Goal: Task Accomplishment & Management: Use online tool/utility

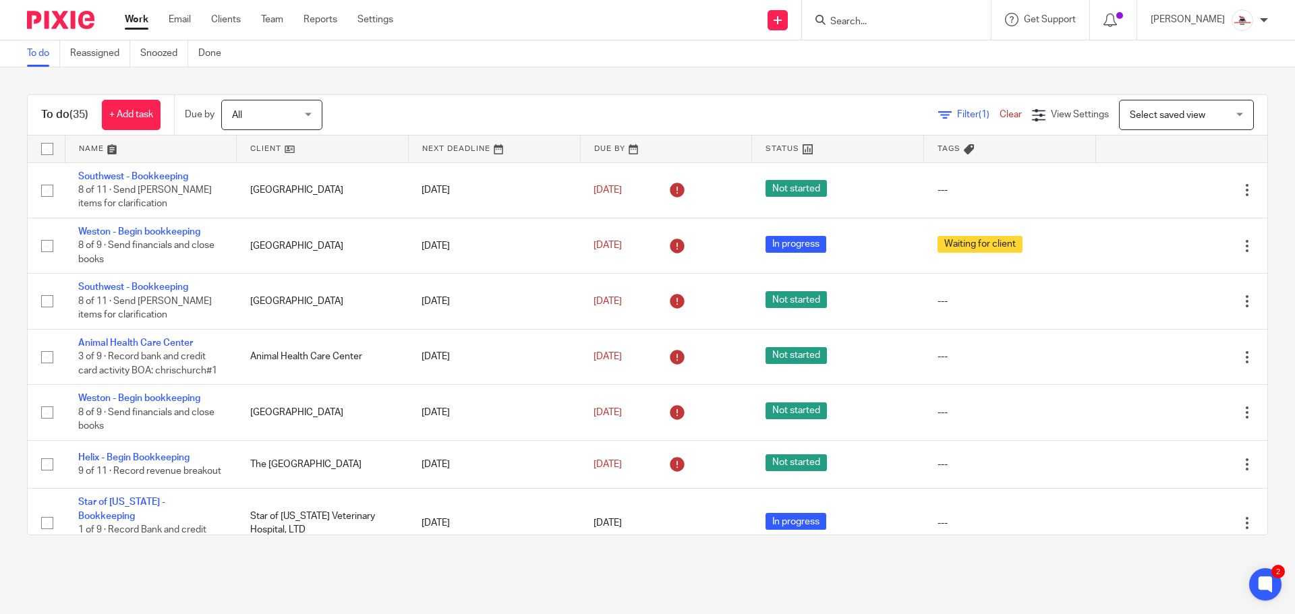
click at [262, 149] on link at bounding box center [322, 149] width 171 height 27
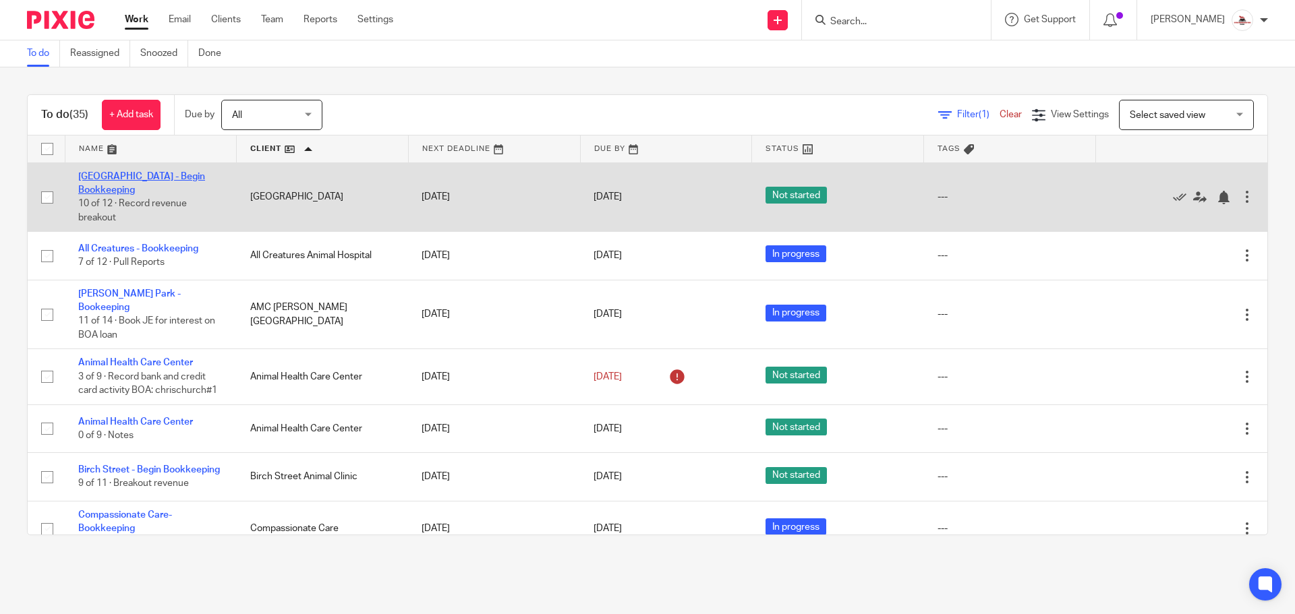
click at [129, 177] on link "[GEOGRAPHIC_DATA] - Begin Bookkeeping" at bounding box center [141, 183] width 127 height 23
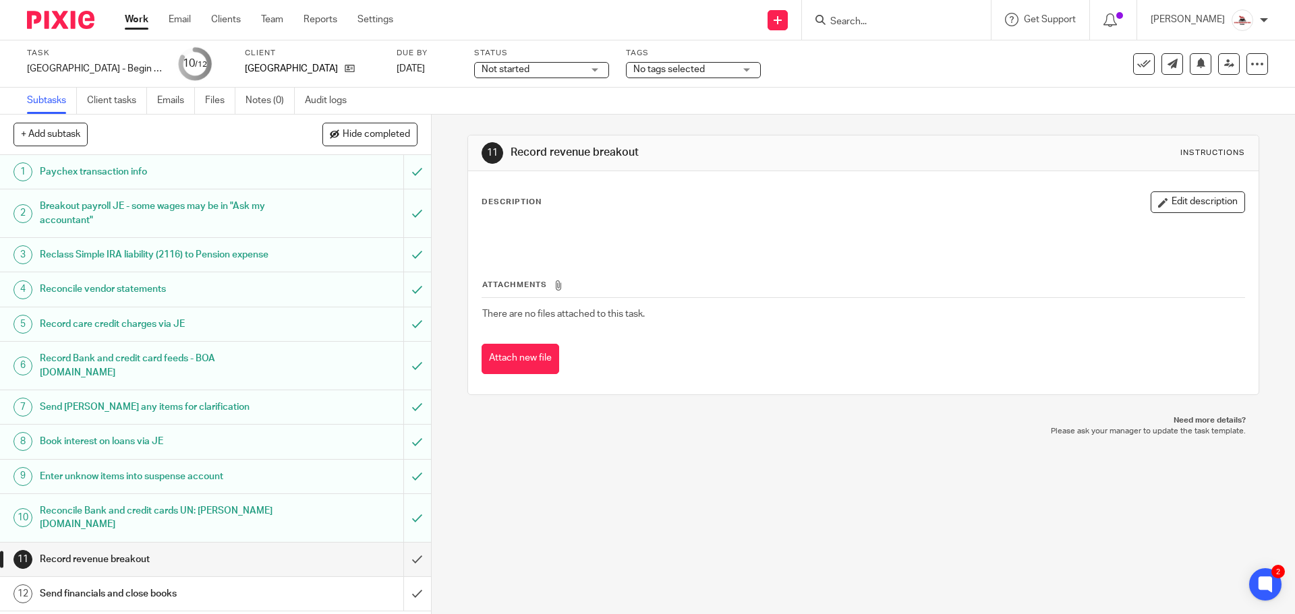
click at [293, 334] on div "Record care credit charges via JE" at bounding box center [215, 324] width 350 height 20
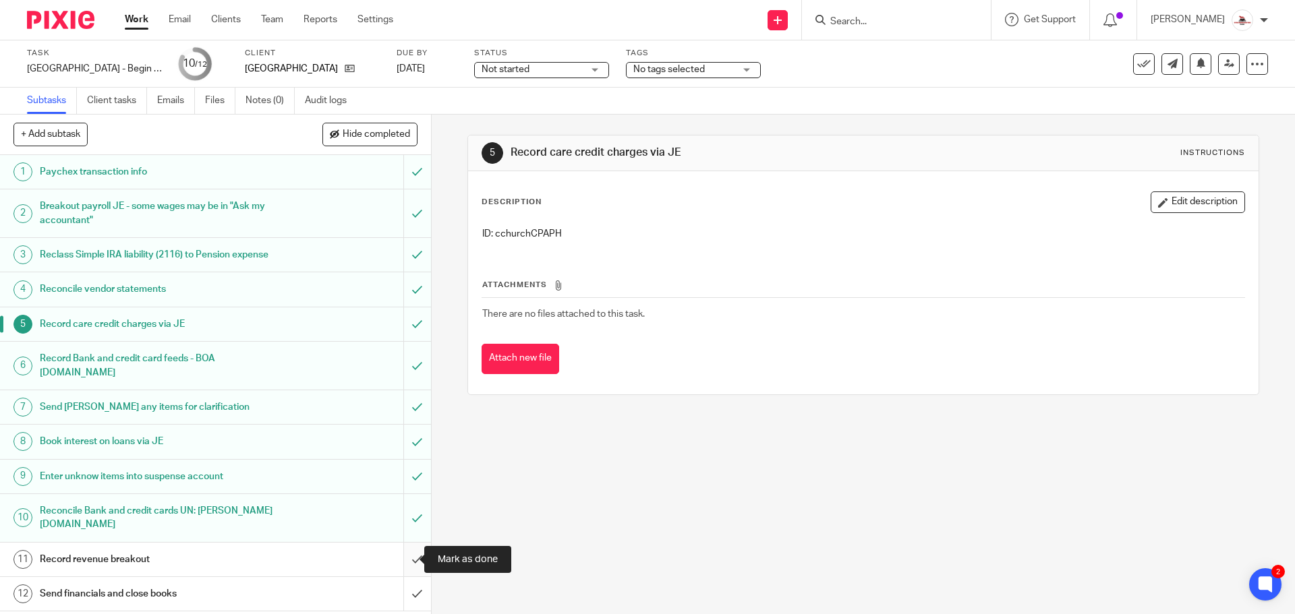
click at [403, 560] on input "submit" at bounding box center [215, 560] width 431 height 34
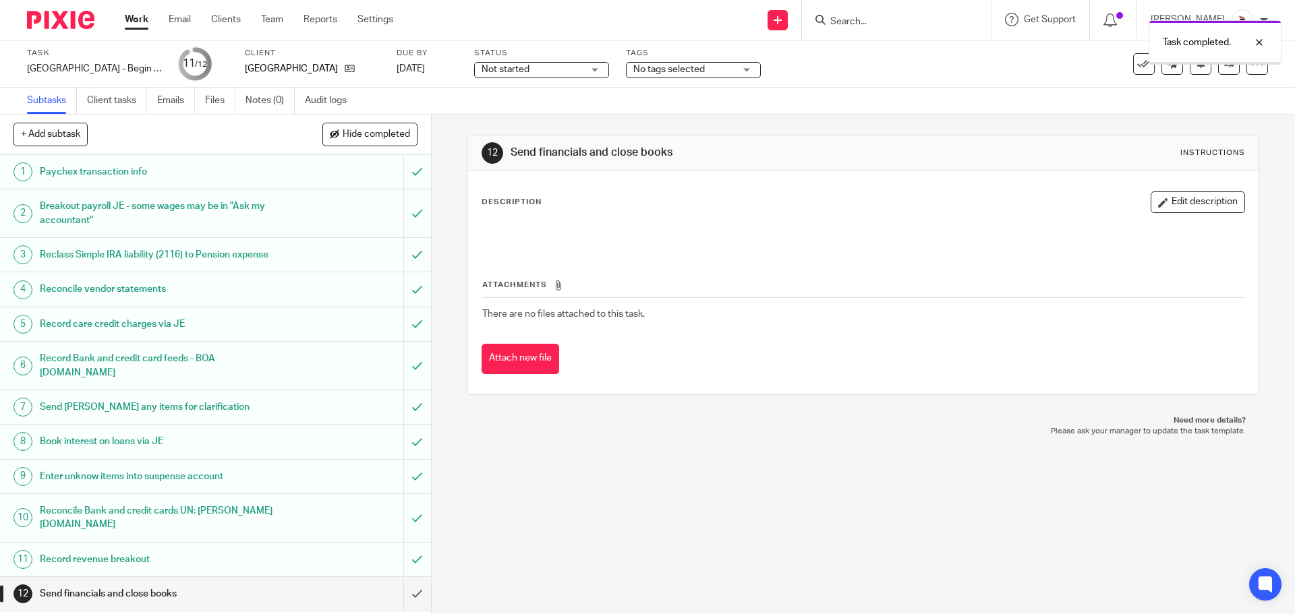
click at [142, 20] on link "Work" at bounding box center [137, 19] width 24 height 13
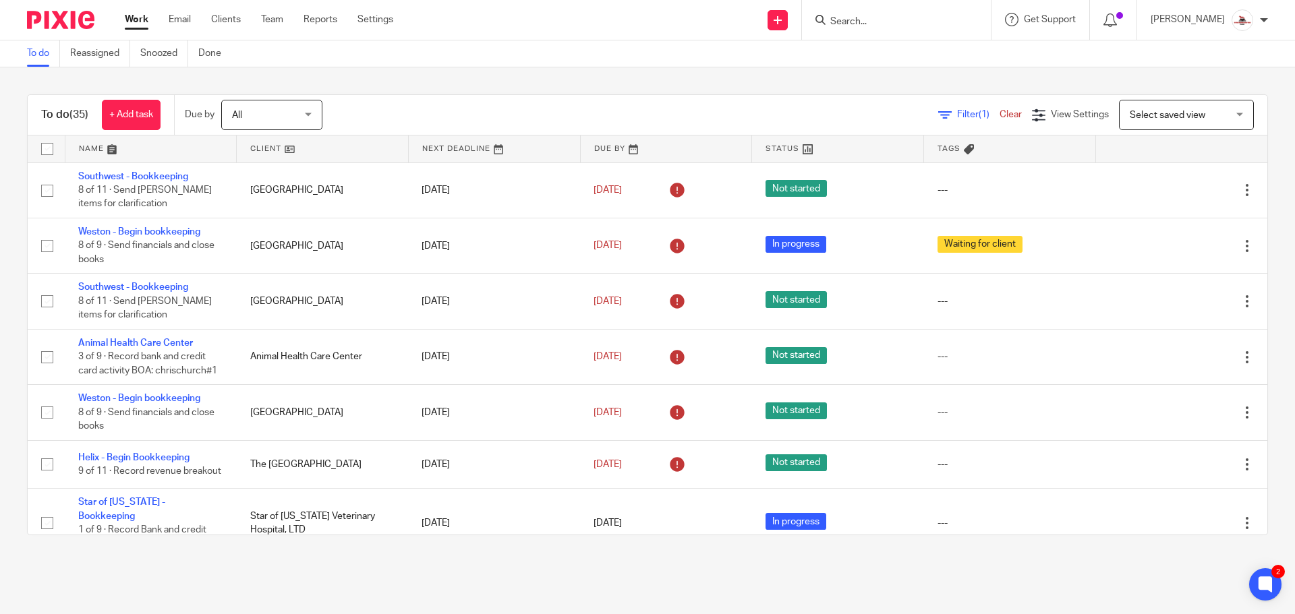
click at [257, 146] on link at bounding box center [322, 149] width 171 height 27
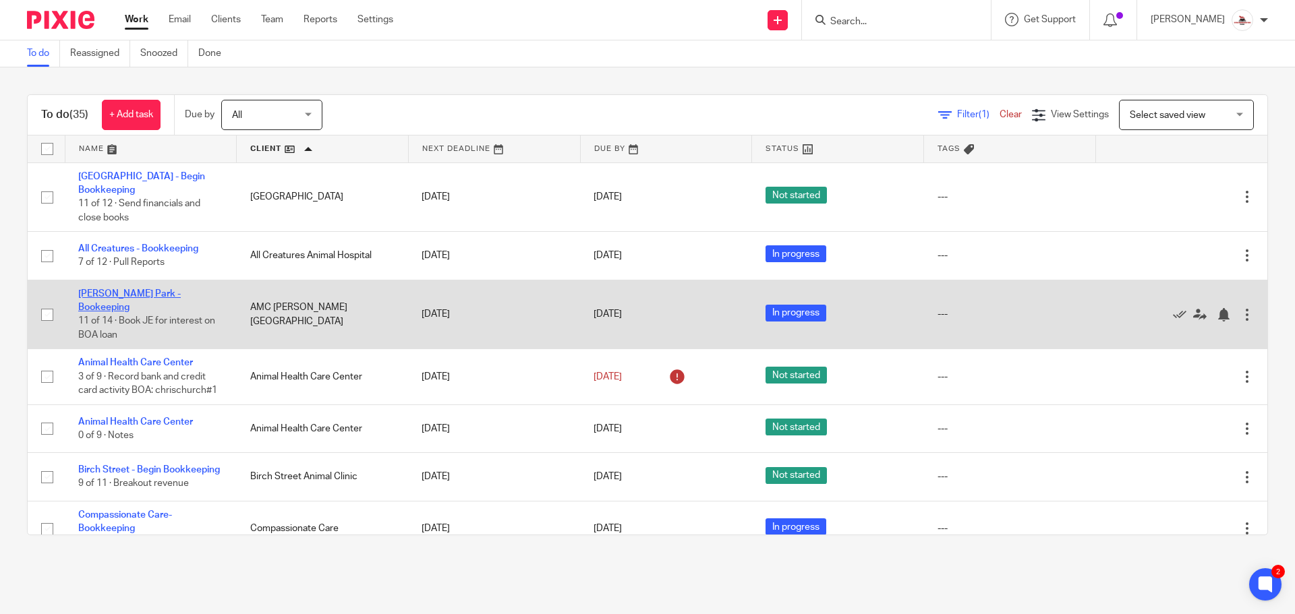
click at [119, 292] on link "[PERSON_NAME] Park - Bookeeping" at bounding box center [129, 300] width 102 height 23
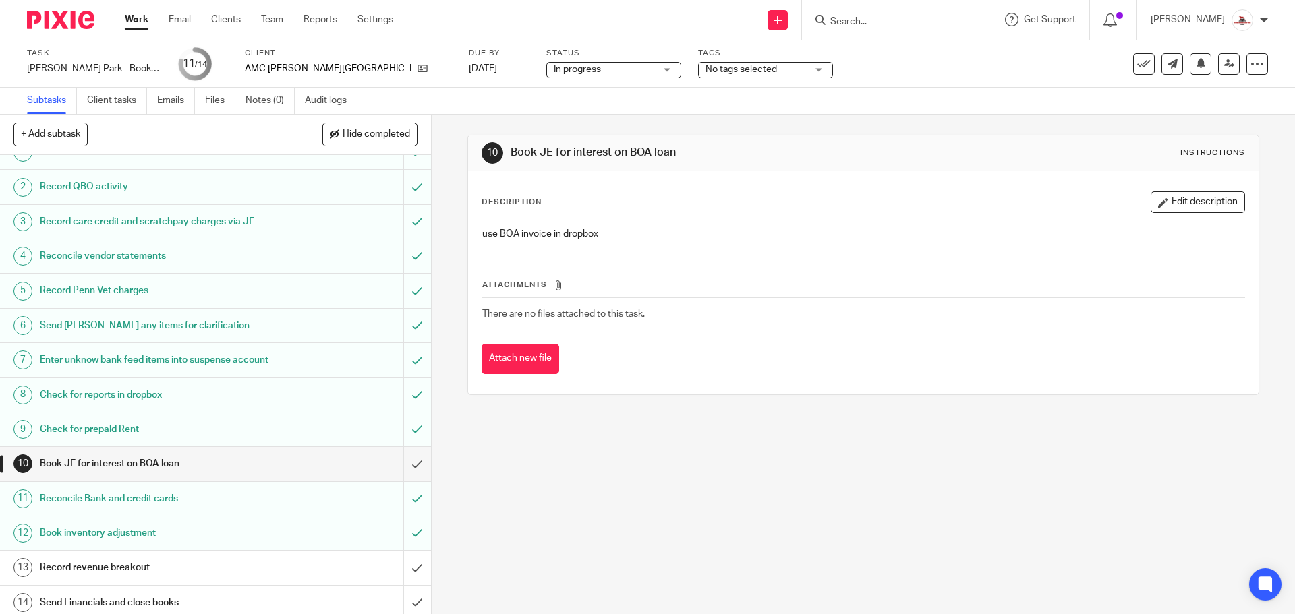
scroll to position [39, 0]
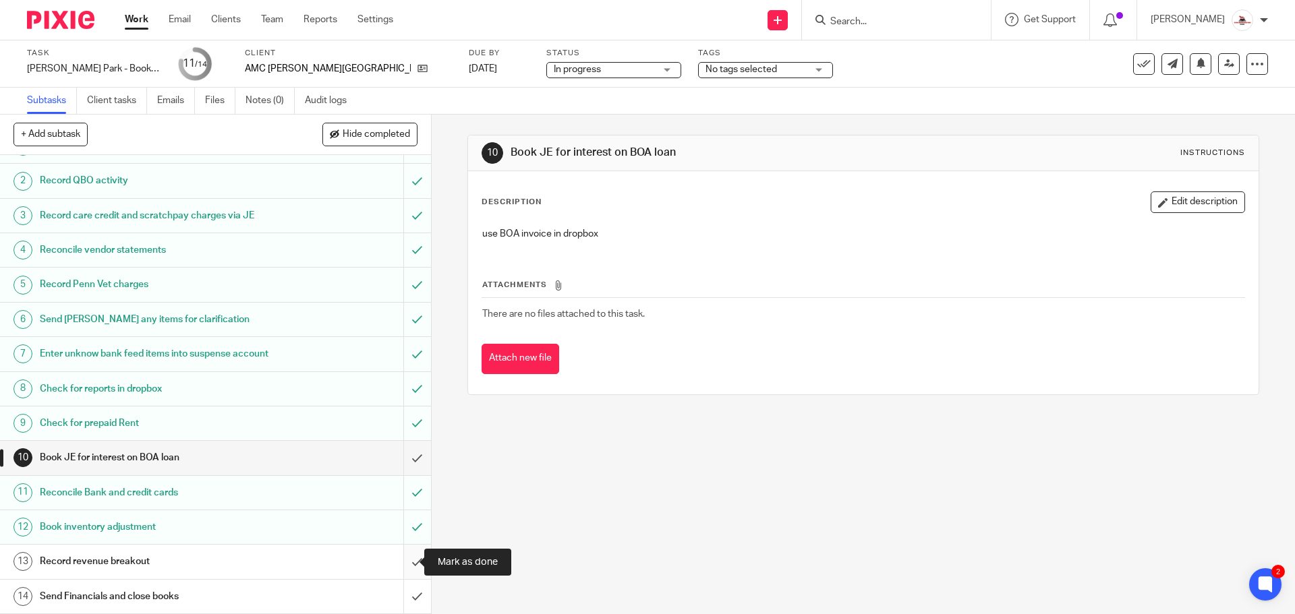
click at [403, 564] on input "submit" at bounding box center [215, 562] width 431 height 34
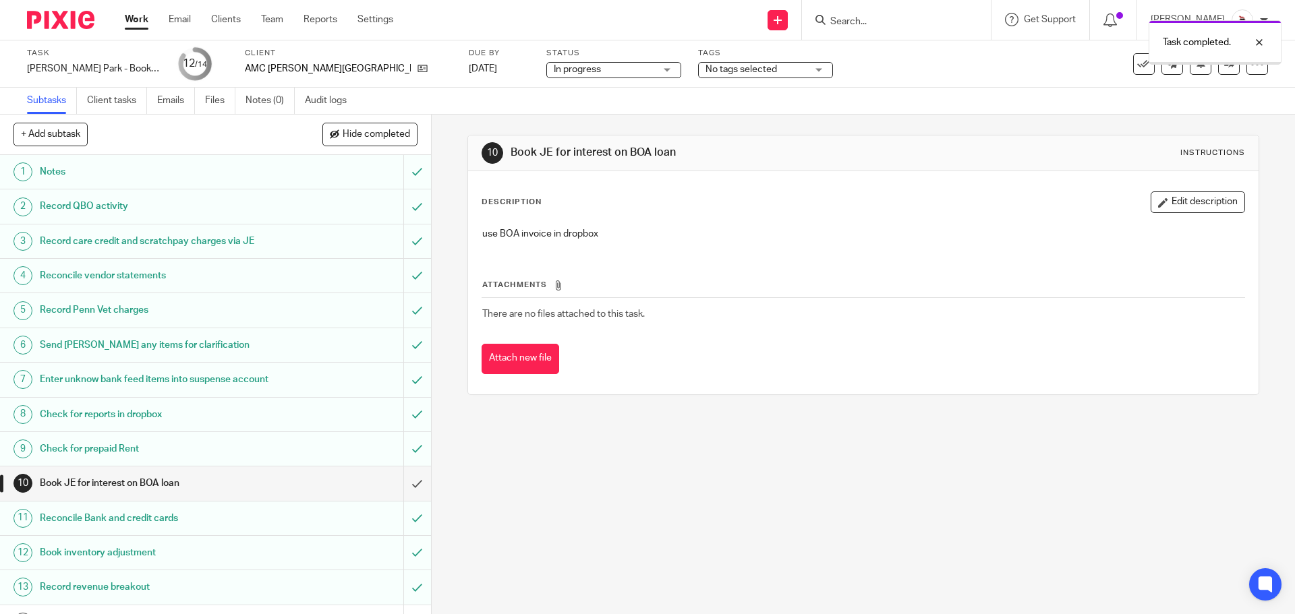
click at [132, 20] on link "Work" at bounding box center [137, 19] width 24 height 13
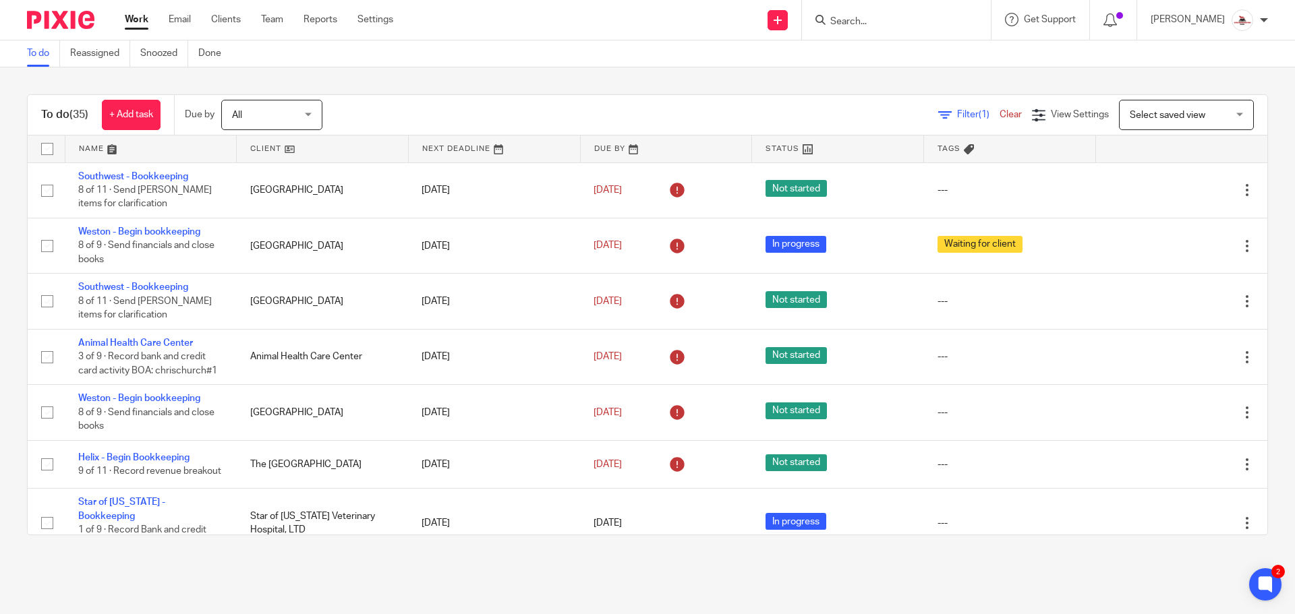
click at [261, 154] on link at bounding box center [322, 149] width 171 height 27
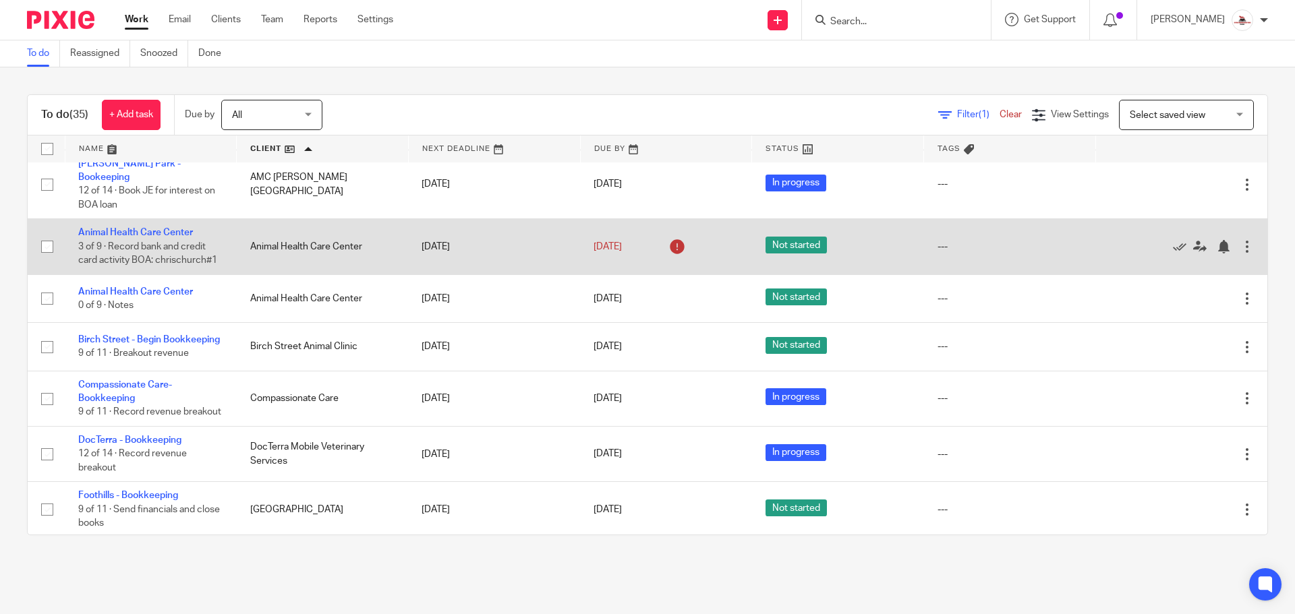
scroll to position [135, 0]
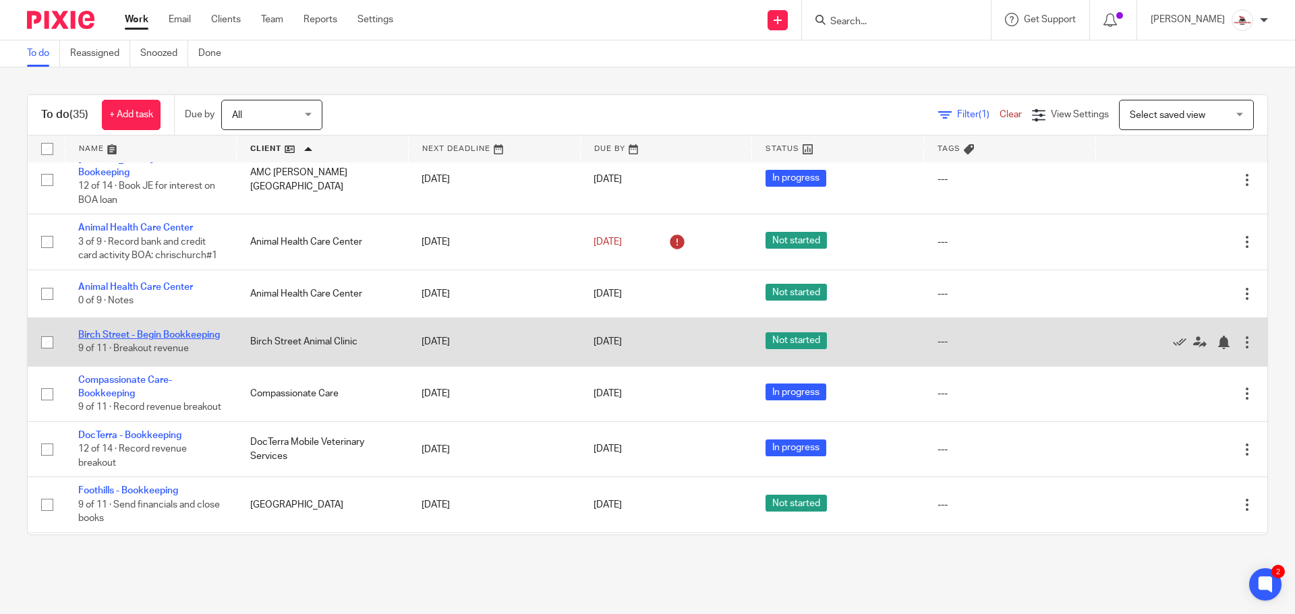
click at [98, 330] on link "Birch Street - Begin Bookkeeping" at bounding box center [149, 334] width 142 height 9
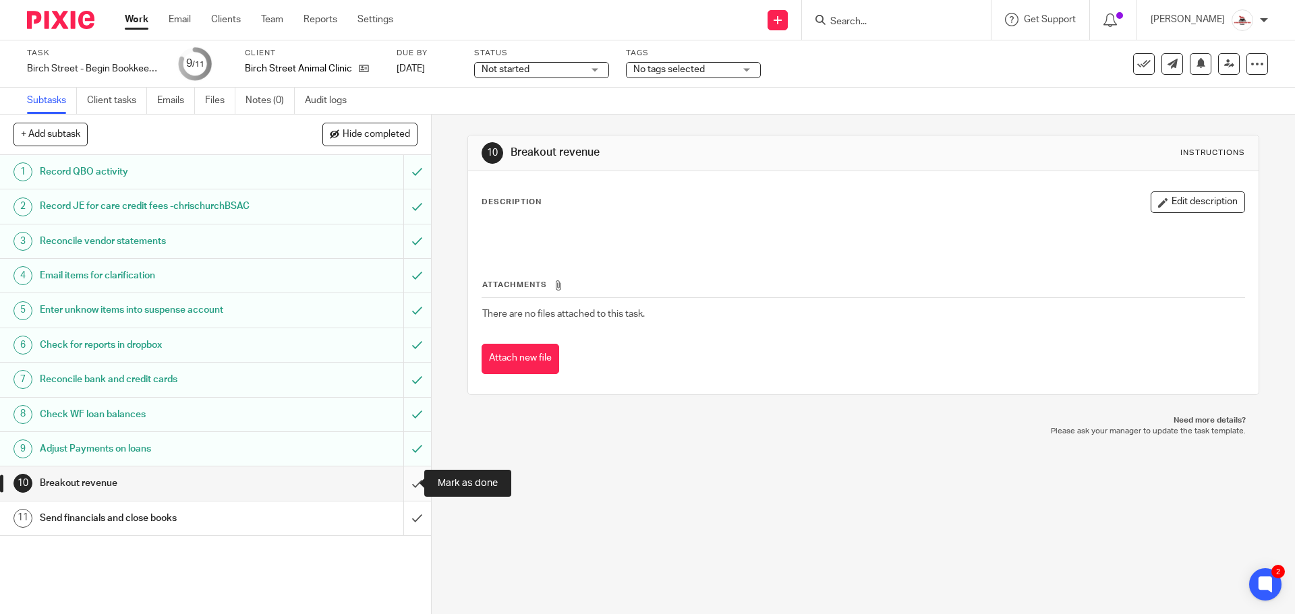
click at [408, 486] on input "submit" at bounding box center [215, 484] width 431 height 34
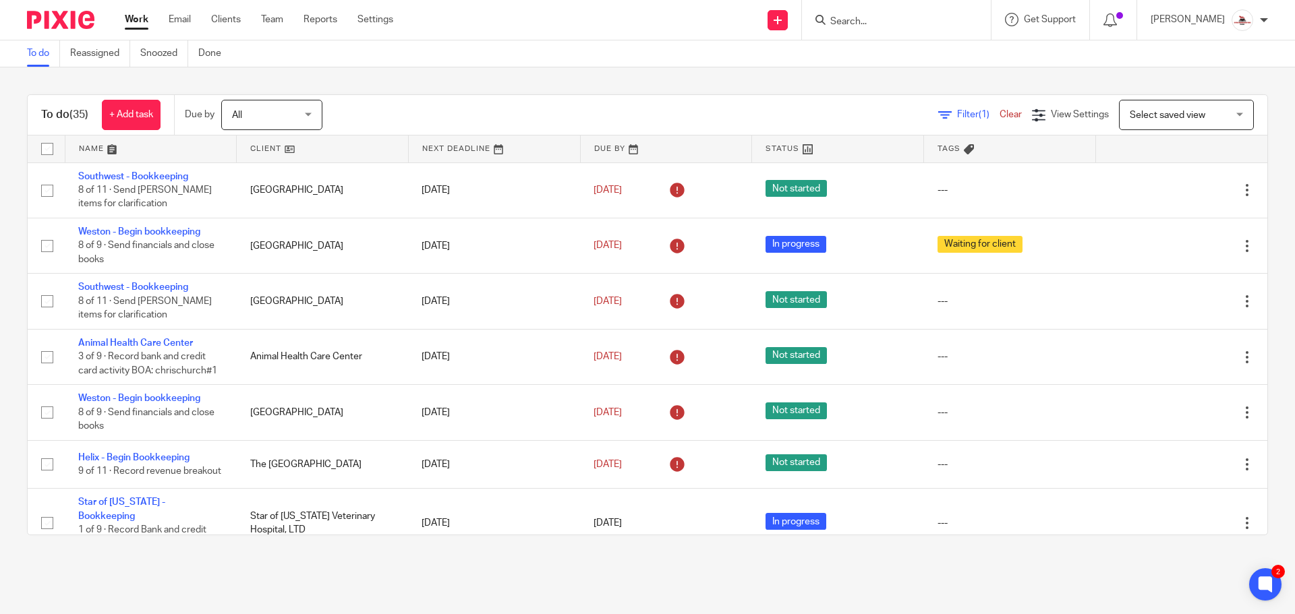
click at [268, 152] on link at bounding box center [322, 149] width 171 height 27
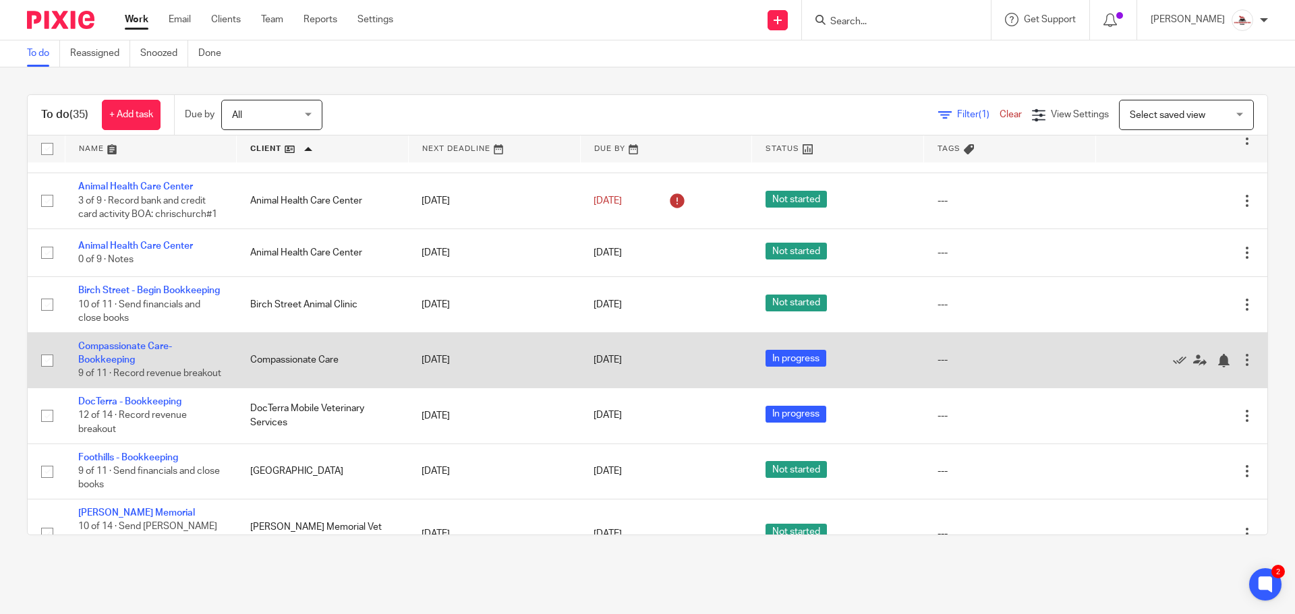
scroll to position [202, 0]
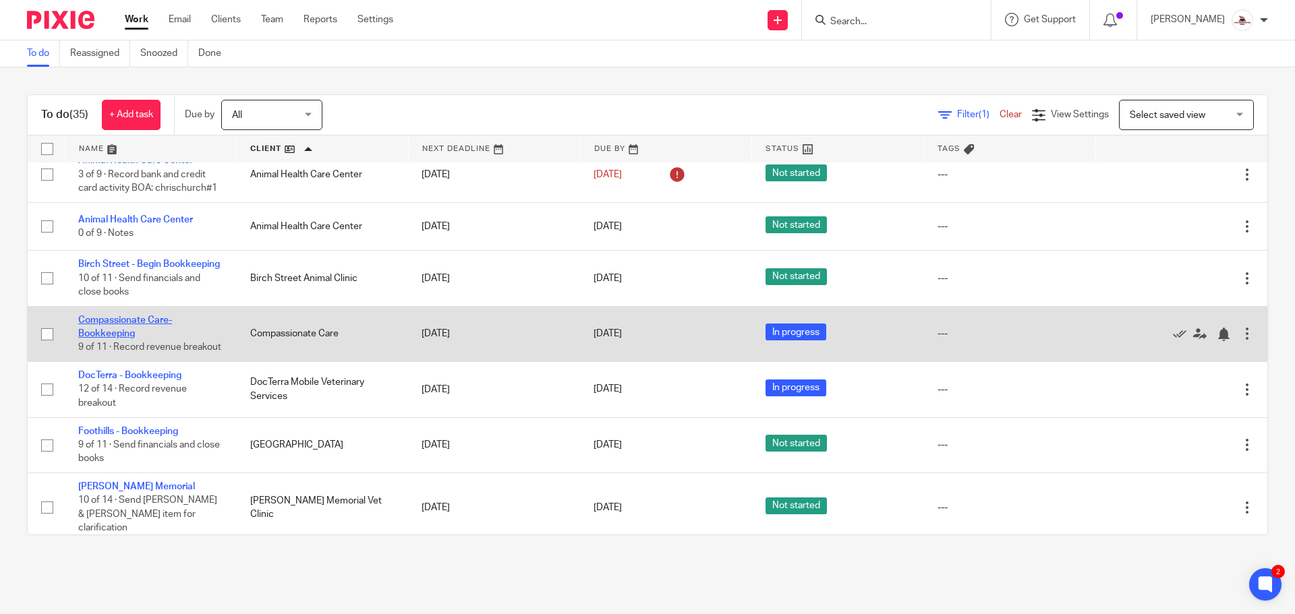
click at [119, 330] on link "Compassionate Care-Bookkeeping" at bounding box center [125, 327] width 94 height 23
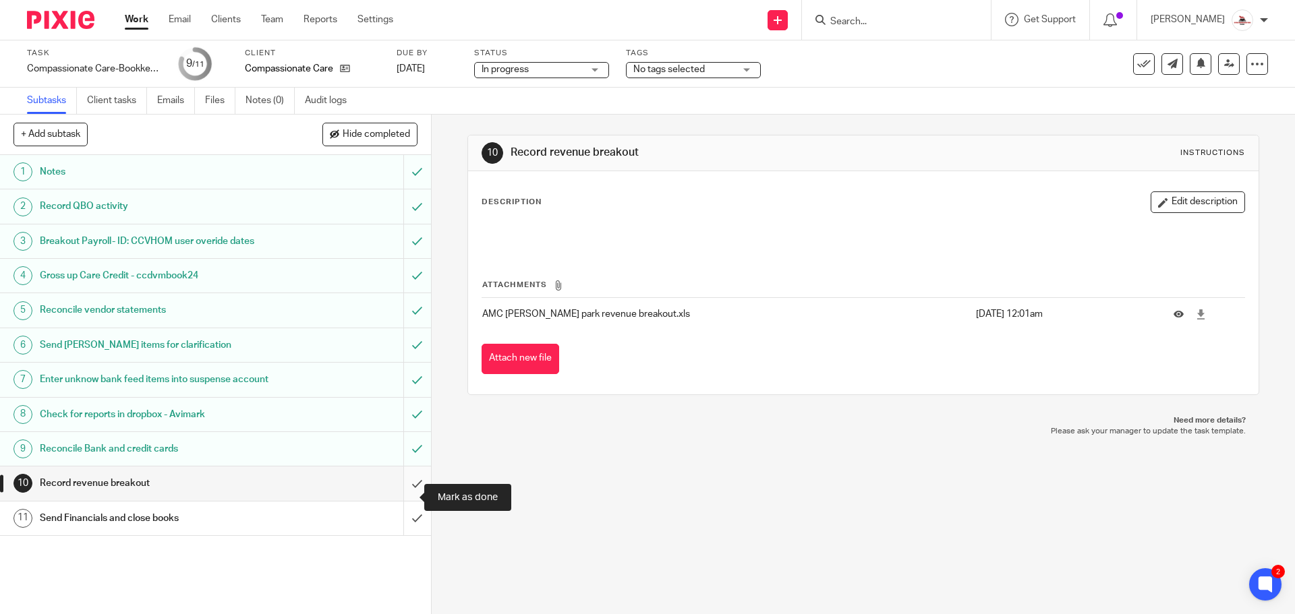
click at [404, 496] on input "submit" at bounding box center [215, 484] width 431 height 34
